Goal: Find contact information: Find contact information

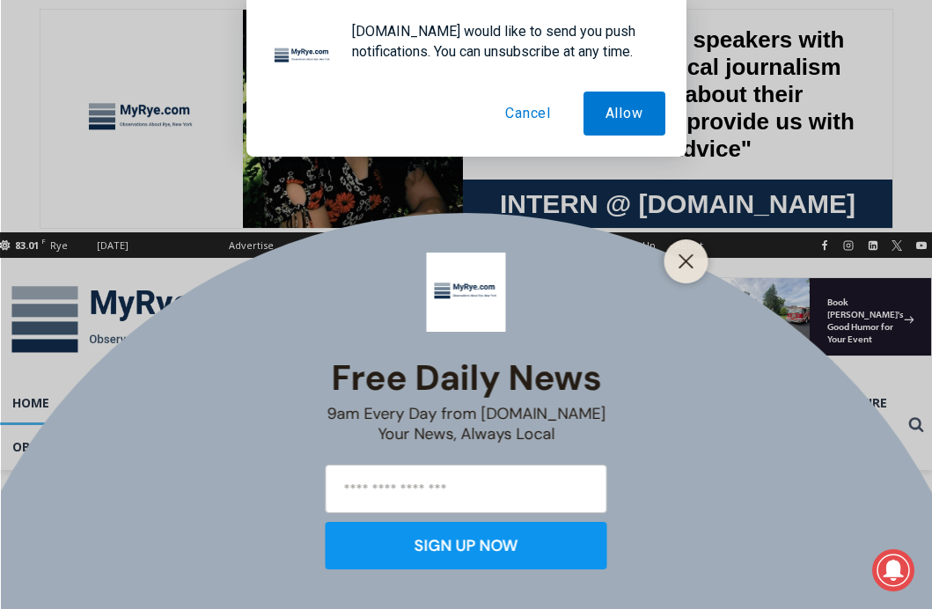
click at [524, 111] on button "Cancel" at bounding box center [528, 113] width 90 height 44
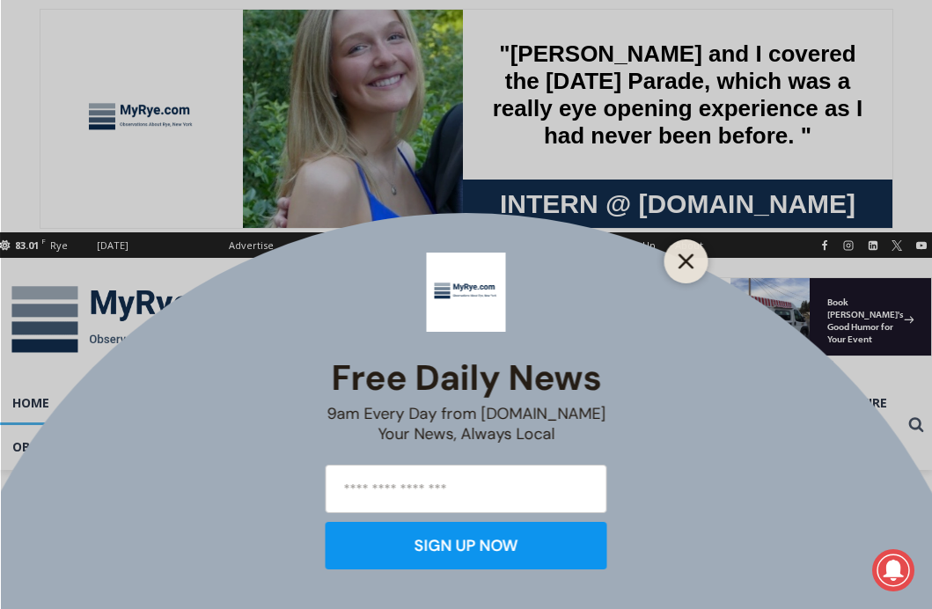
click at [686, 257] on icon "Close" at bounding box center [686, 261] width 16 height 16
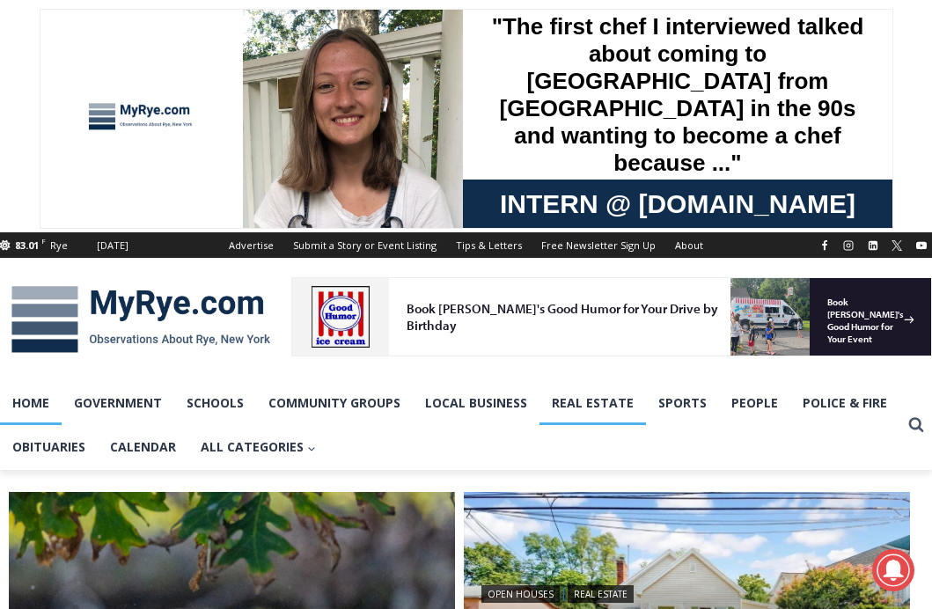
click at [593, 399] on link "Real Estate" at bounding box center [592, 403] width 106 height 44
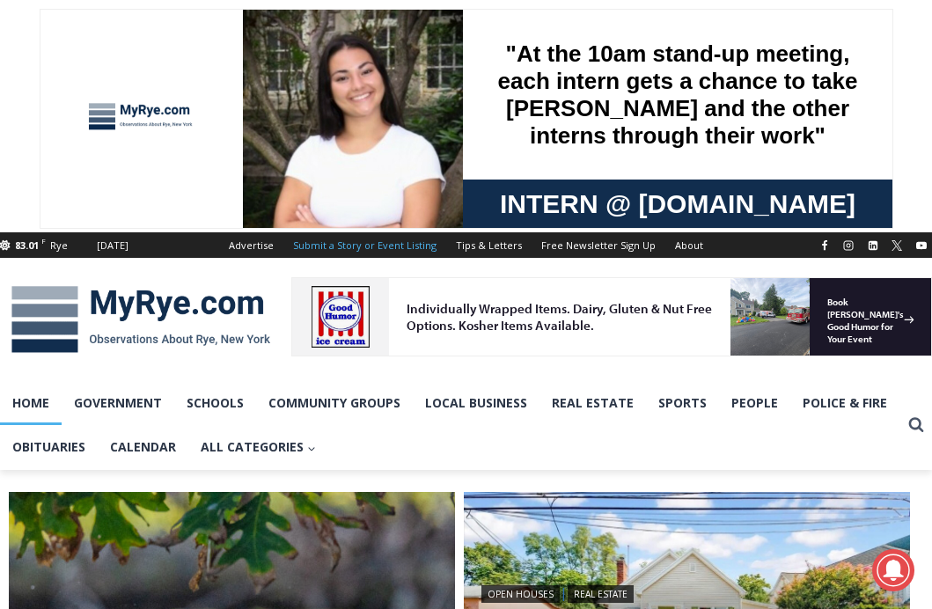
click at [329, 243] on link "Submit a Story or Event Listing" at bounding box center [364, 245] width 163 height 26
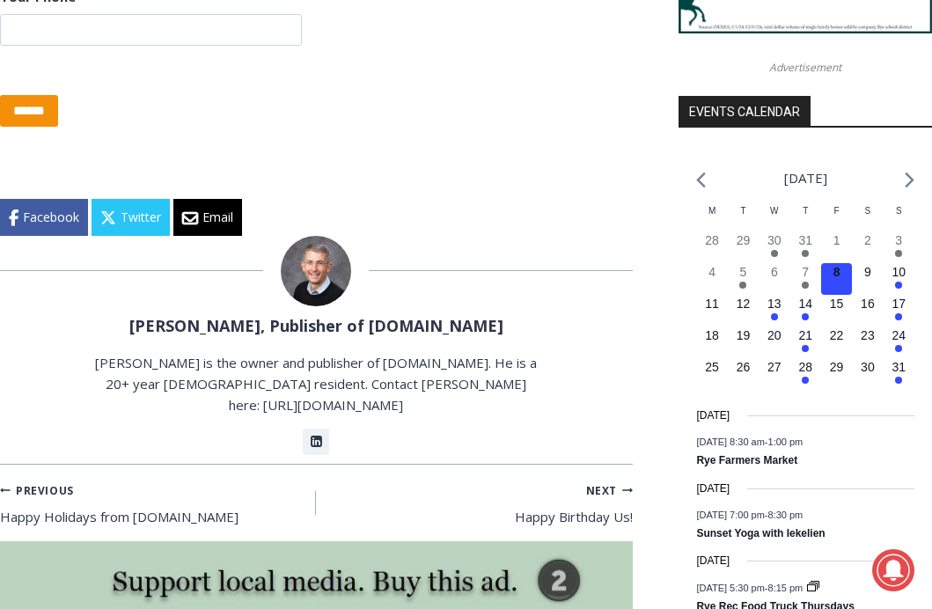
scroll to position [1879, 0]
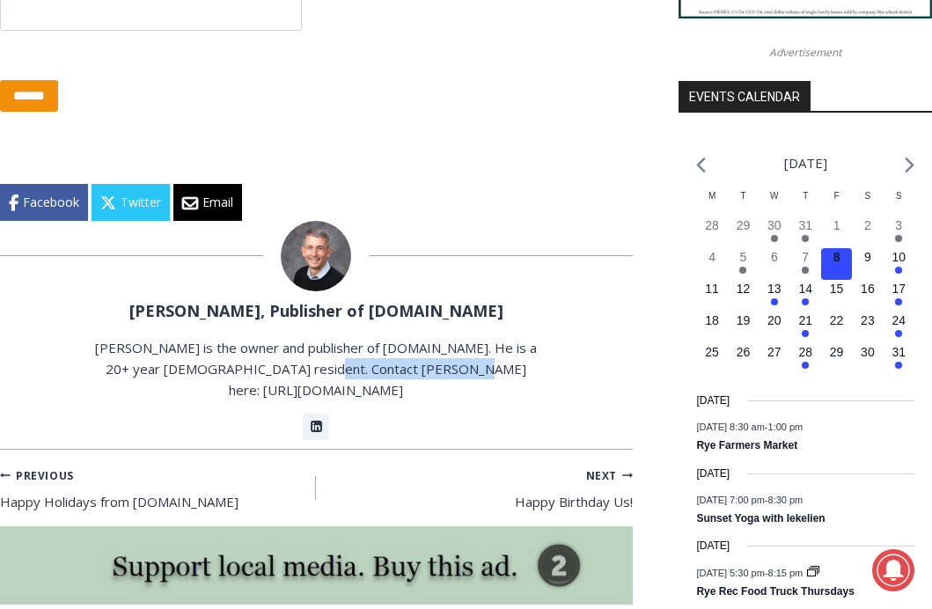
drag, startPoint x: 327, startPoint y: 428, endPoint x: 486, endPoint y: 430, distance: 159.3
click at [488, 400] on p "[PERSON_NAME] is the owner and publisher of [DOMAIN_NAME]. He is a 20+ year [DE…" at bounding box center [316, 368] width 442 height 63
click at [522, 291] on div at bounding box center [316, 256] width 633 height 70
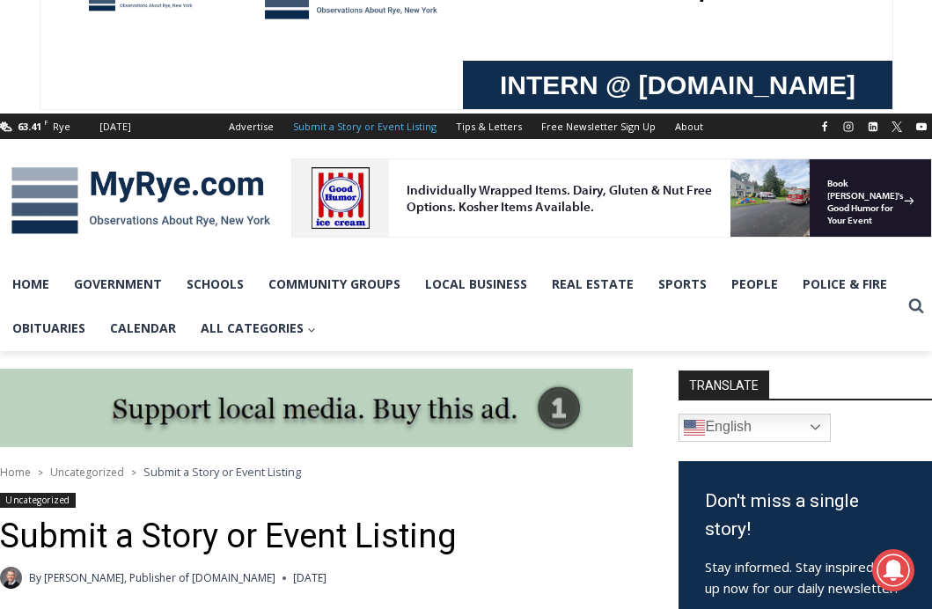
scroll to position [0, 0]
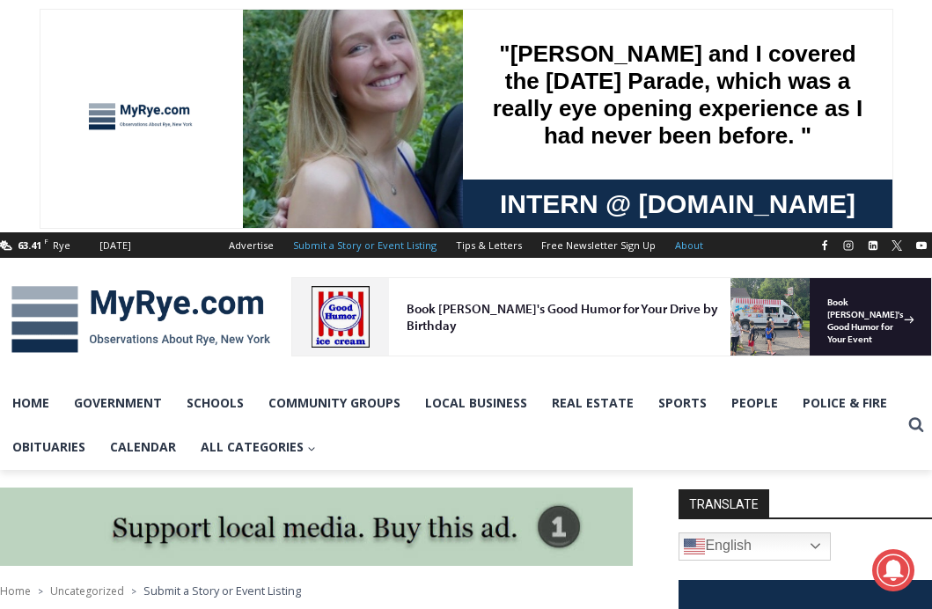
click at [672, 241] on link "About" at bounding box center [689, 245] width 48 height 26
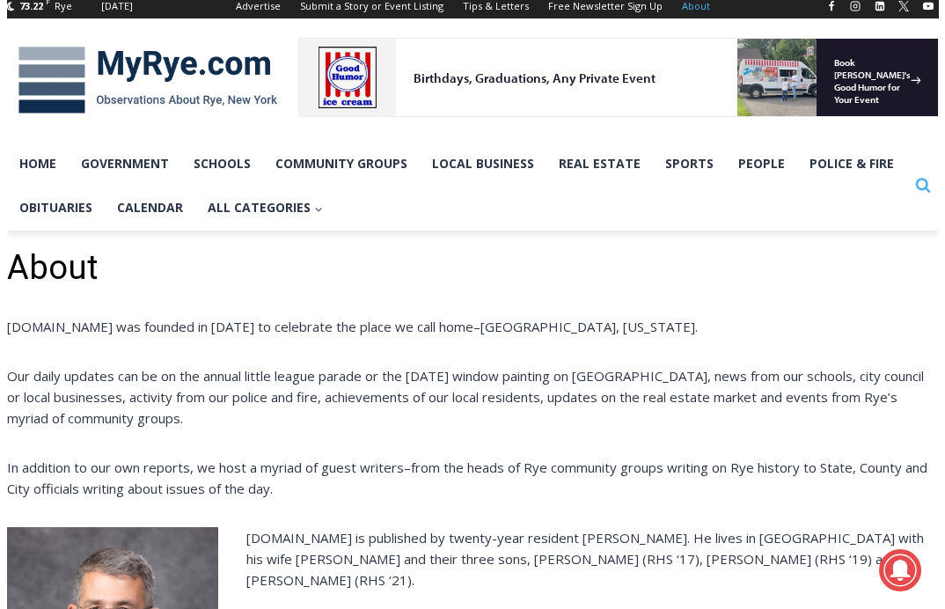
scroll to position [235, 0]
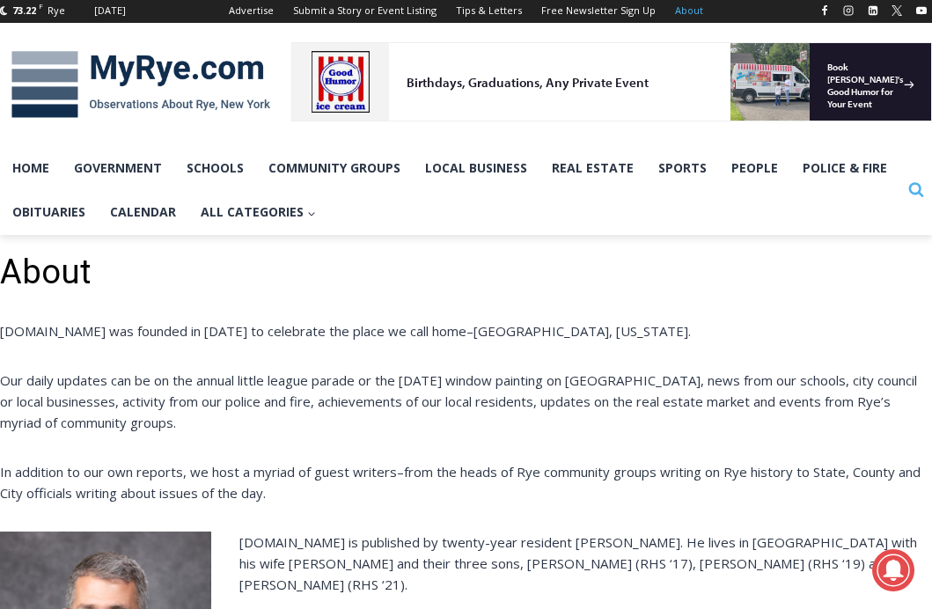
click at [916, 187] on icon "Search" at bounding box center [916, 189] width 16 height 16
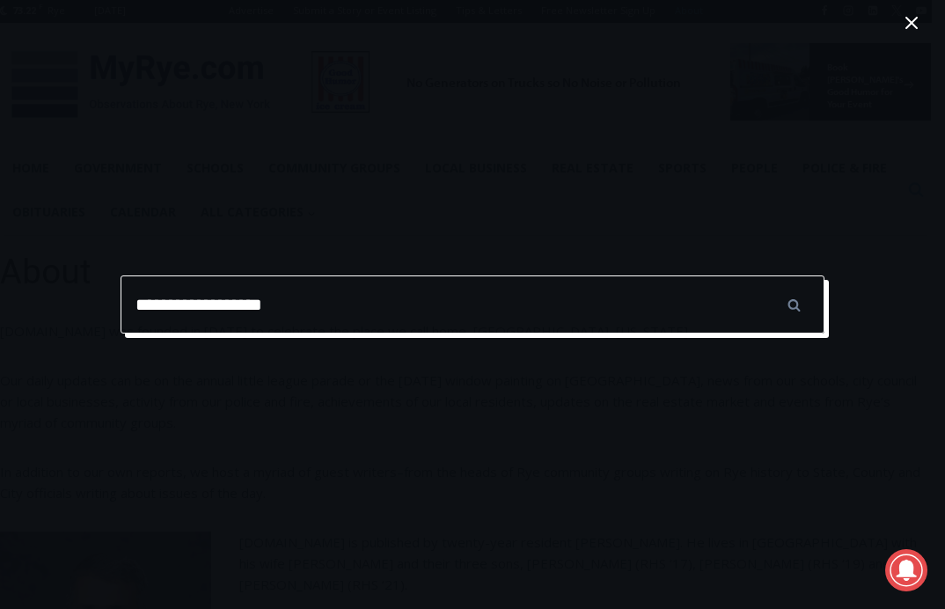
type input "**********"
click at [794, 304] on input "******" at bounding box center [794, 304] width 62 height 58
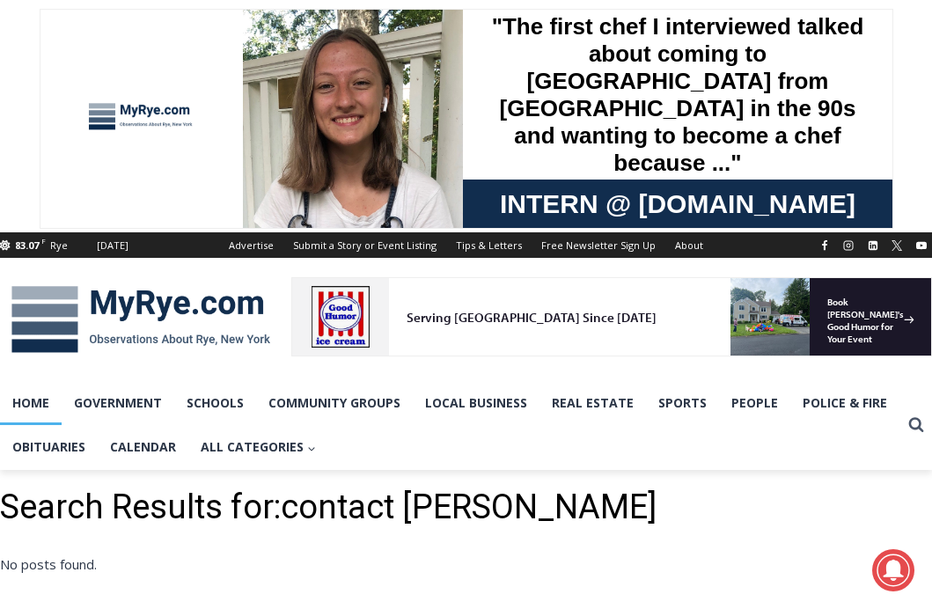
click at [34, 398] on link "Home" at bounding box center [31, 403] width 62 height 44
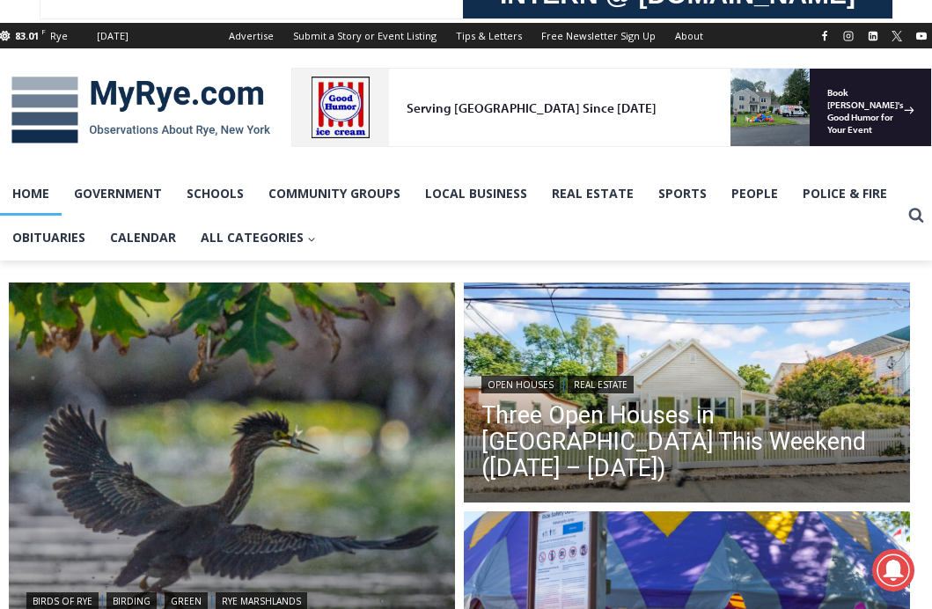
scroll to position [173, 0]
